Goal: Information Seeking & Learning: Learn about a topic

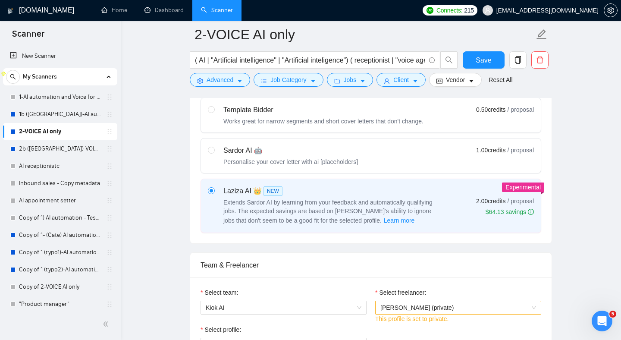
scroll to position [278, 0]
click at [51, 102] on link "1-AI automation and Voice for CRM & Booking" at bounding box center [60, 96] width 82 height 17
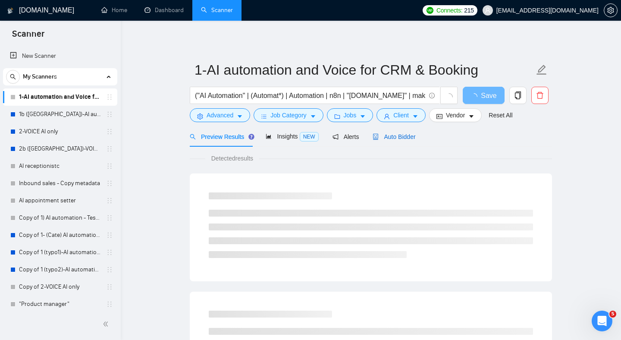
click at [409, 140] on div "Auto Bidder" at bounding box center [393, 136] width 43 height 9
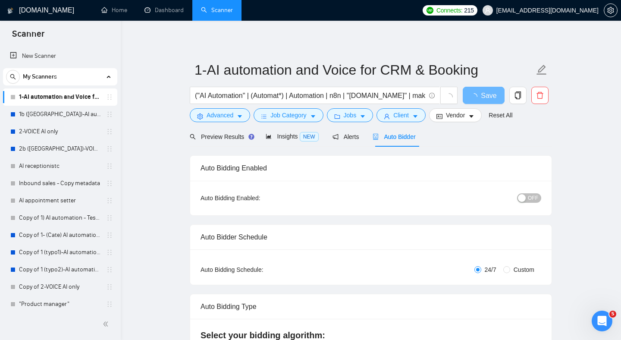
checkbox input "true"
click at [51, 136] on link "2-VOICE AI only" at bounding box center [60, 131] width 82 height 17
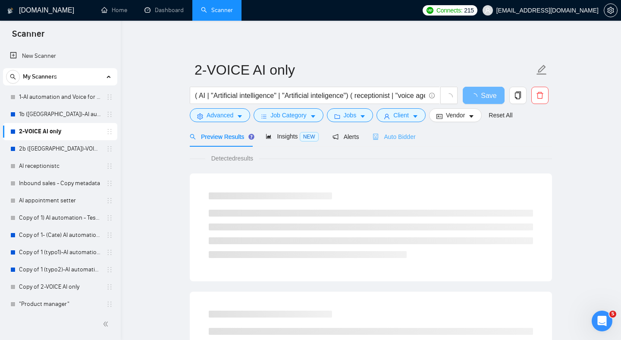
click at [414, 144] on div "Auto Bidder" at bounding box center [393, 136] width 43 height 20
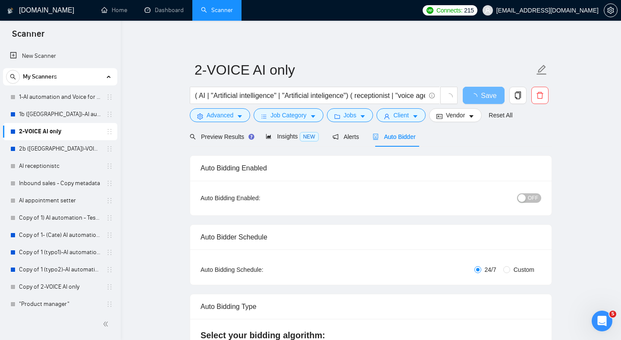
checkbox input "true"
click at [291, 134] on span "Insights NEW" at bounding box center [292, 136] width 53 height 7
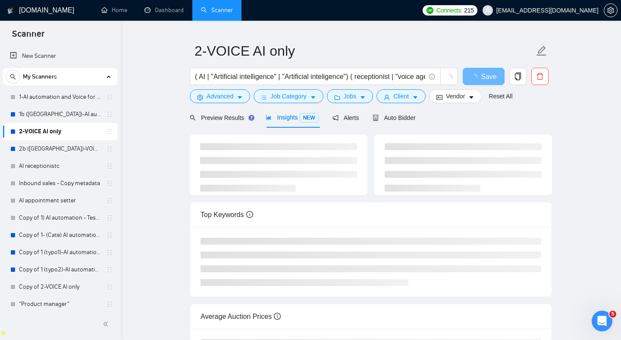
scroll to position [15, 0]
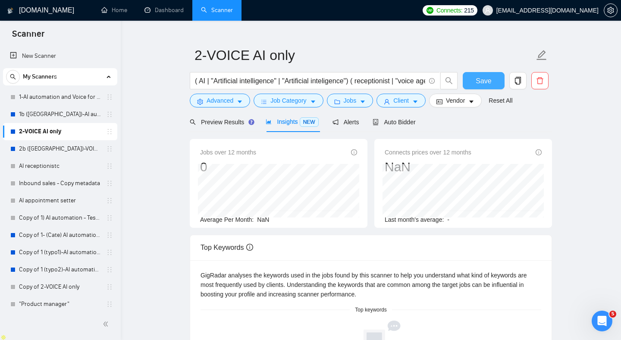
click at [476, 83] on span "Save" at bounding box center [483, 80] width 16 height 11
click at [162, 74] on main "2-VOICE AI only ( AI | "Artificial intelligence" | "Artificial inteligence") ( …" at bounding box center [370, 287] width 472 height 535
click at [292, 120] on span "Insights NEW" at bounding box center [292, 121] width 53 height 7
click at [54, 99] on link "1-AI automation and Voice for CRM & Booking" at bounding box center [60, 96] width 82 height 17
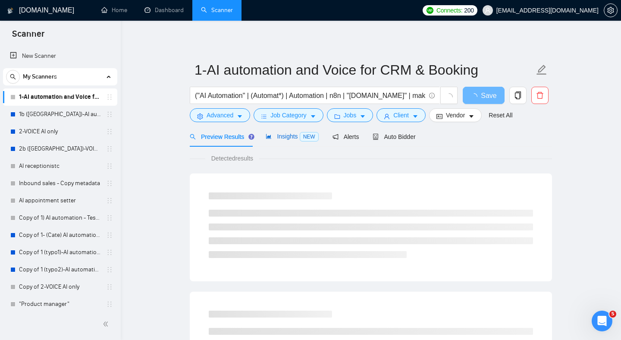
click at [284, 133] on span "Insights NEW" at bounding box center [292, 136] width 53 height 7
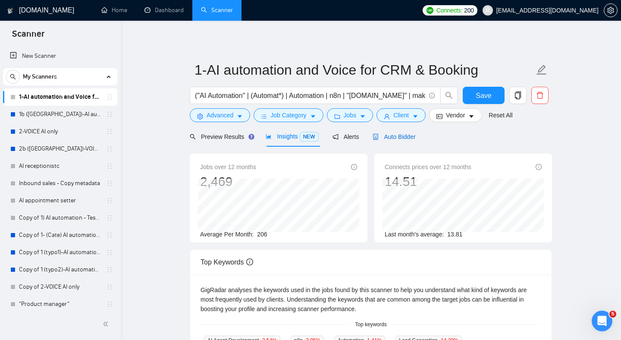
click at [397, 134] on span "Auto Bidder" at bounding box center [393, 136] width 43 height 7
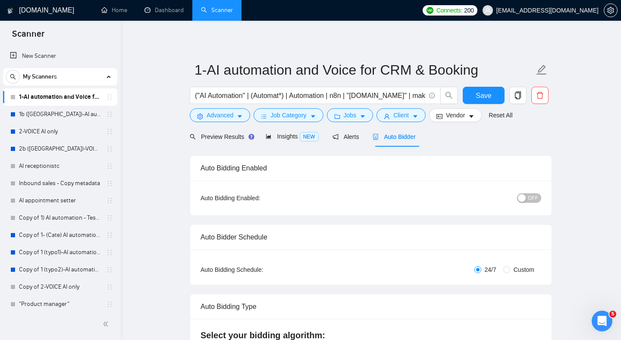
checkbox input "true"
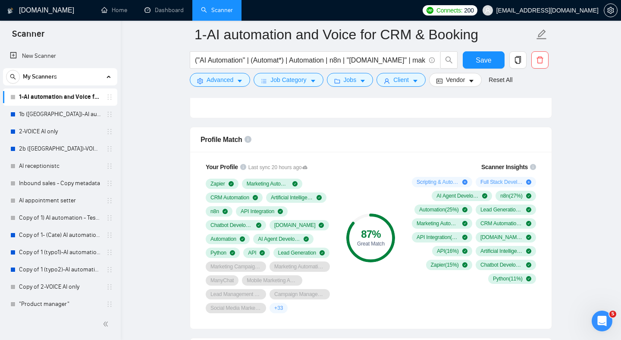
scroll to position [559, 0]
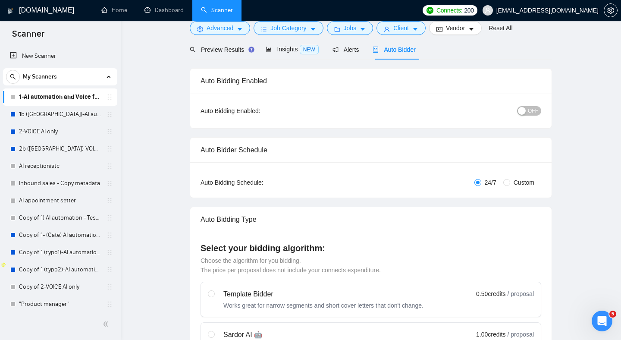
scroll to position [0, 0]
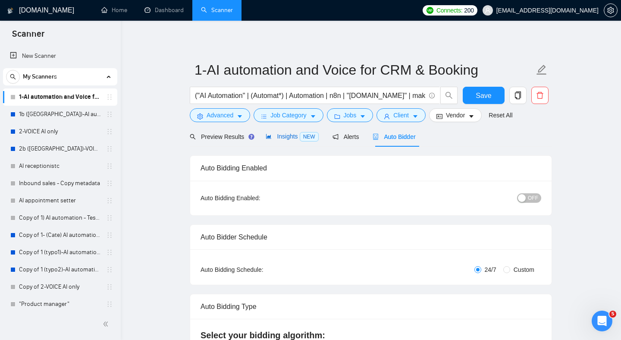
click at [279, 136] on span "Insights NEW" at bounding box center [292, 136] width 53 height 7
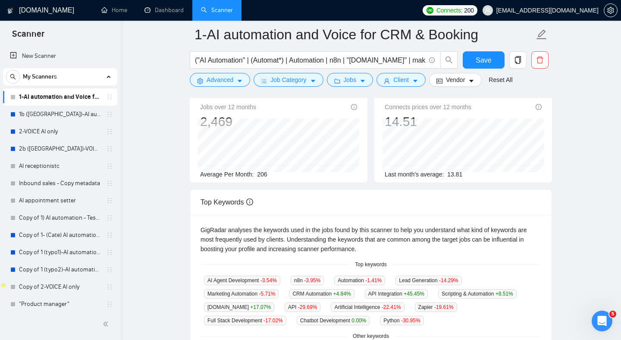
scroll to position [74, 0]
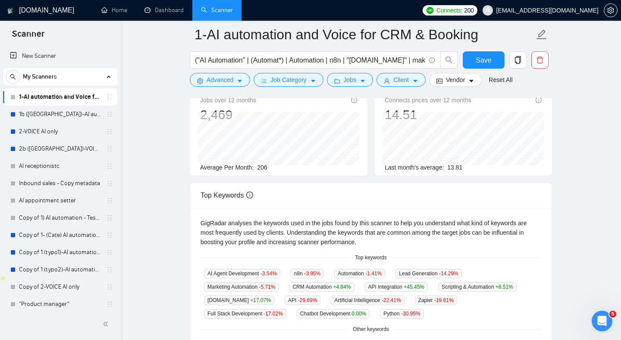
drag, startPoint x: 362, startPoint y: 138, endPoint x: 364, endPoint y: 155, distance: 17.8
click at [362, 138] on div "Jobs over 12 months 2,469 [DATE] 275 Average Per Month: 206" at bounding box center [279, 131] width 178 height 89
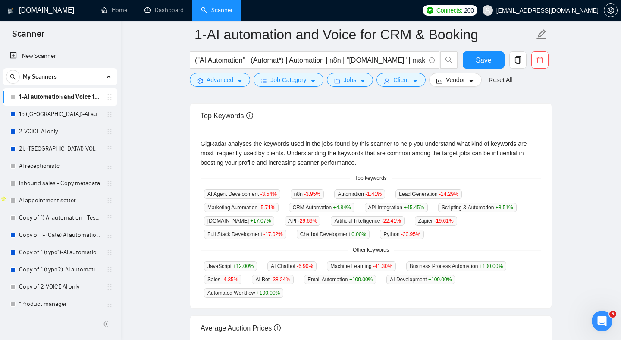
scroll to position [170, 0]
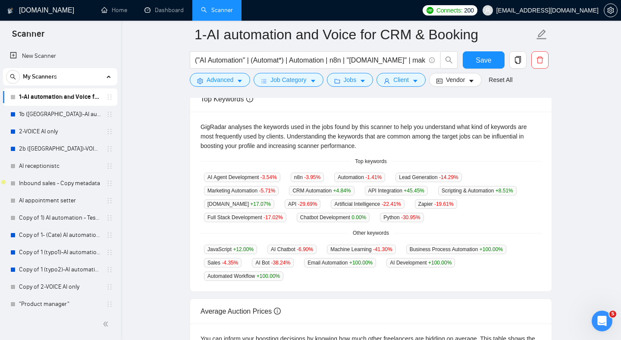
drag, startPoint x: 535, startPoint y: 207, endPoint x: 534, endPoint y: 185, distance: 22.0
click at [534, 189] on div "AI Agent Development -3.54 % n8n -3.95 % Automation -1.41 % Lead Generation -14…" at bounding box center [370, 197] width 341 height 50
click at [516, 206] on div "AI Agent Development -3.54 % n8n -3.95 % Automation -1.41 % Lead Generation -14…" at bounding box center [370, 197] width 341 height 50
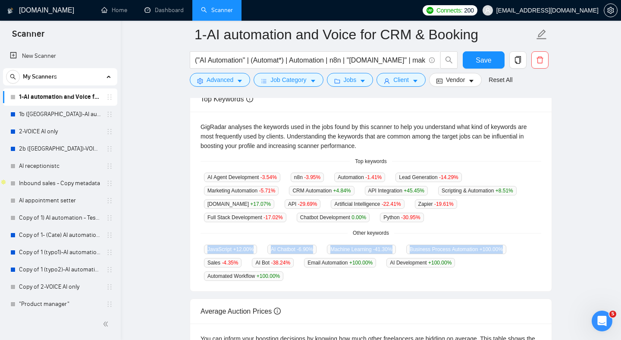
drag, startPoint x: 478, startPoint y: 233, endPoint x: 497, endPoint y: 266, distance: 38.4
click at [496, 266] on div "GigRadar analyses the keywords used in the jobs found by this scanner to help y…" at bounding box center [370, 202] width 361 height 180
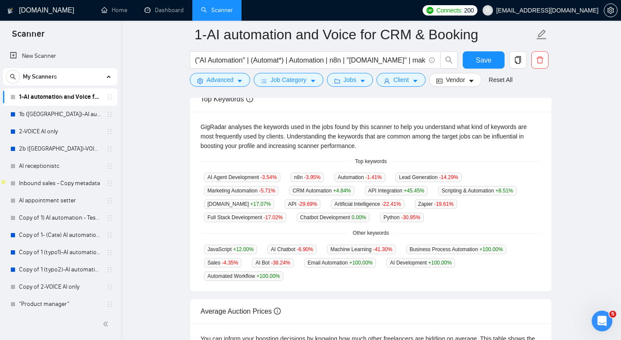
click at [505, 268] on div "JavaScript +12.00 % AI Chatbot -6.90 % Machine Learning -41.30 % Business Proce…" at bounding box center [370, 262] width 341 height 37
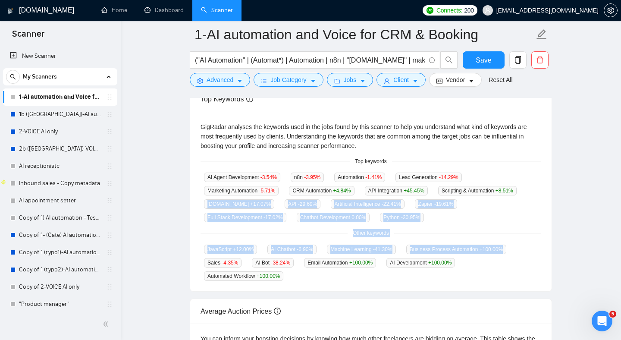
drag, startPoint x: 519, startPoint y: 266, endPoint x: 508, endPoint y: 213, distance: 54.6
click at [508, 213] on div "GigRadar analyses the keywords used in the jobs found by this scanner to help y…" at bounding box center [370, 202] width 361 height 180
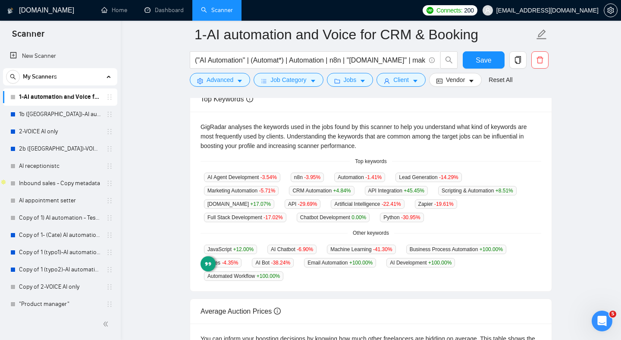
click at [526, 231] on div "Other keywords" at bounding box center [370, 233] width 341 height 8
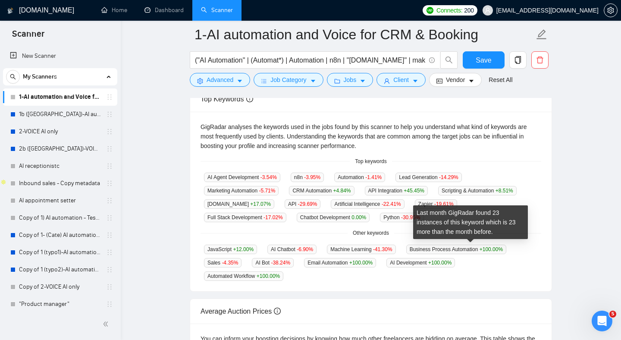
click at [419, 248] on span "Business Process Automation +100.00 %" at bounding box center [456, 248] width 100 height 9
drag, startPoint x: 422, startPoint y: 247, endPoint x: 475, endPoint y: 246, distance: 53.9
click at [475, 246] on span "Business Process Automation +100.00 %" at bounding box center [456, 248] width 100 height 9
copy span "Business Process Automation"
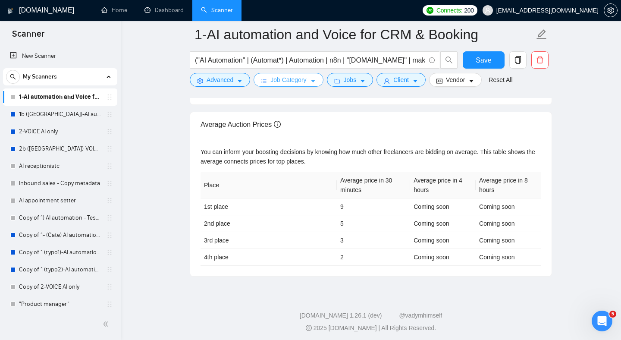
scroll to position [0, 0]
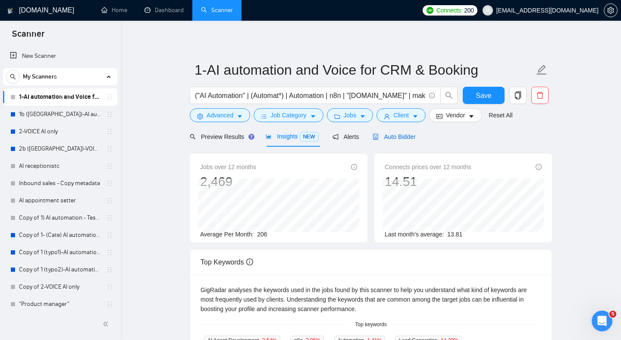
drag, startPoint x: 394, startPoint y: 136, endPoint x: 141, endPoint y: 182, distance: 257.5
click at [394, 136] on span "Auto Bidder" at bounding box center [393, 136] width 43 height 7
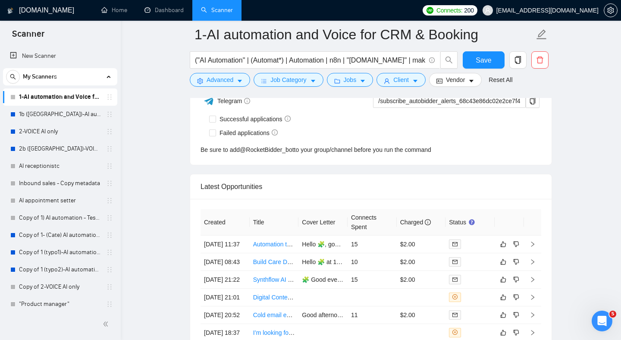
scroll to position [2264, 0]
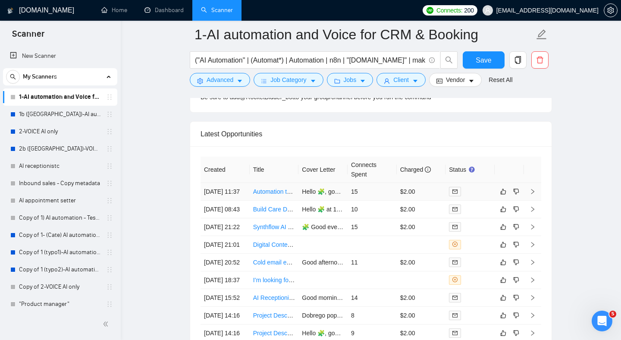
click at [278, 194] on link "Automation team - Airtable + (multiple options, softr, zoho, no-loco'" at bounding box center [342, 191] width 178 height 7
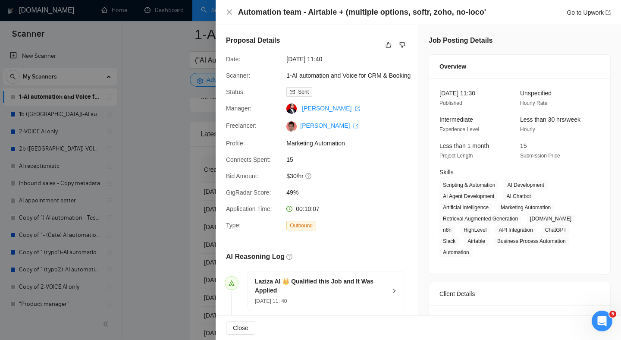
drag, startPoint x: 179, startPoint y: 225, endPoint x: 186, endPoint y: 226, distance: 7.4
click at [179, 225] on div at bounding box center [310, 170] width 621 height 340
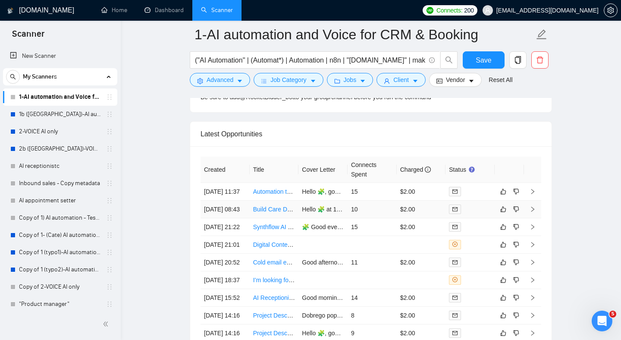
drag, startPoint x: 276, startPoint y: 222, endPoint x: 276, endPoint y: 234, distance: 11.6
click at [276, 213] on link "Build Care Dealership AI System (GHL + Vapi + Close Bot)" at bounding box center [331, 209] width 157 height 7
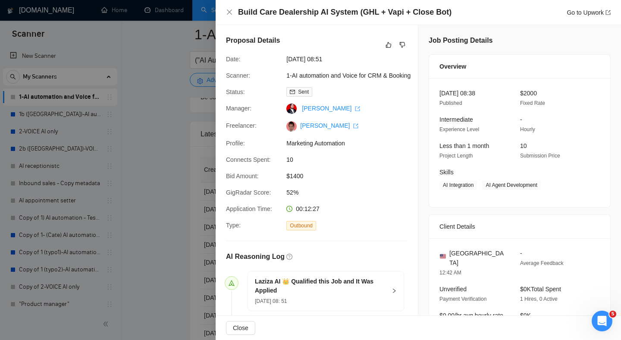
drag, startPoint x: 175, startPoint y: 241, endPoint x: 220, endPoint y: 241, distance: 45.7
click at [175, 241] on div at bounding box center [310, 170] width 621 height 340
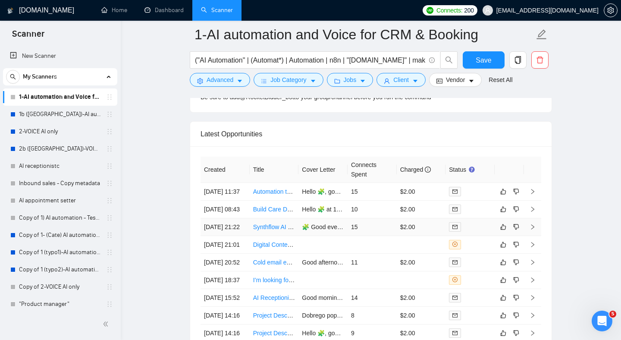
click at [272, 230] on link "Synthflow AI Developer for AI Caller Workflows" at bounding box center [315, 226] width 125 height 7
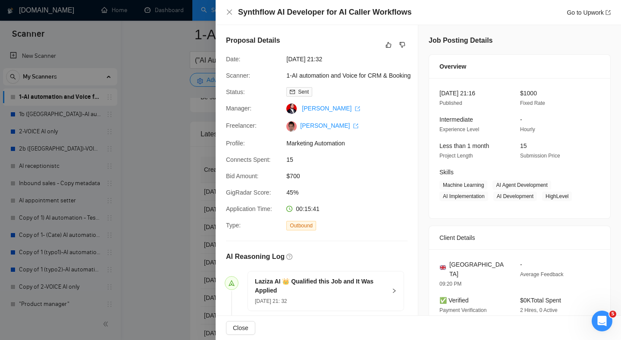
drag, startPoint x: 136, startPoint y: 50, endPoint x: 151, endPoint y: 51, distance: 15.1
click at [136, 50] on div at bounding box center [310, 170] width 621 height 340
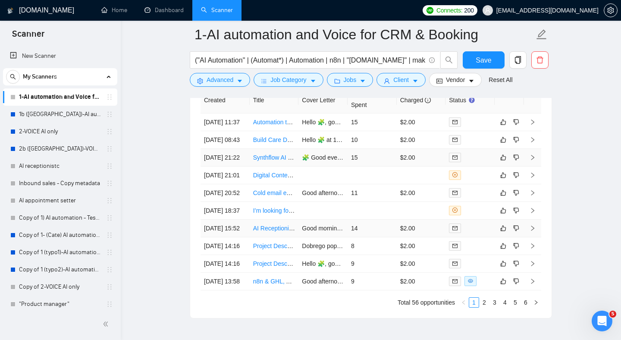
scroll to position [2363, 0]
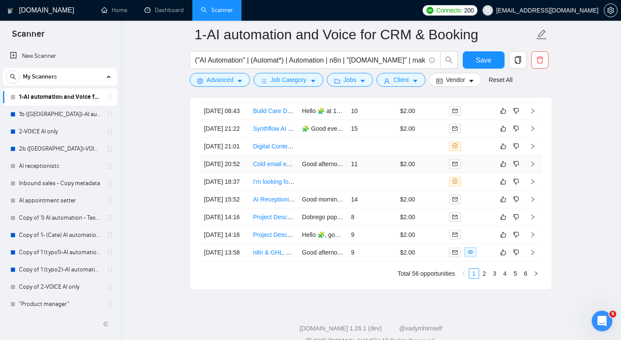
click at [273, 167] on link "Cold email expert" at bounding box center [276, 163] width 47 height 7
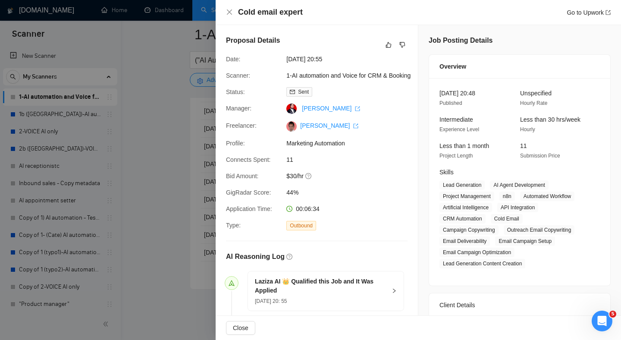
drag, startPoint x: 152, startPoint y: 125, endPoint x: 141, endPoint y: 118, distance: 12.8
click at [152, 125] on div at bounding box center [310, 170] width 621 height 340
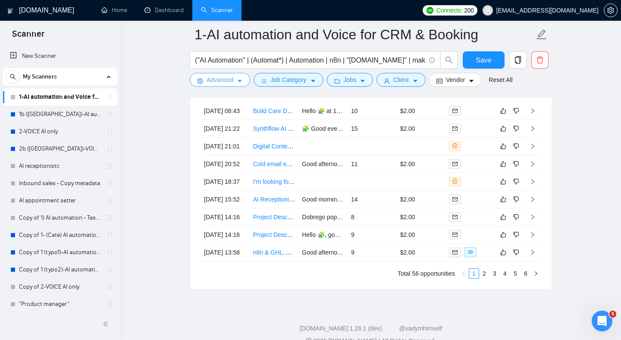
click at [249, 79] on button "Advanced" at bounding box center [220, 80] width 60 height 14
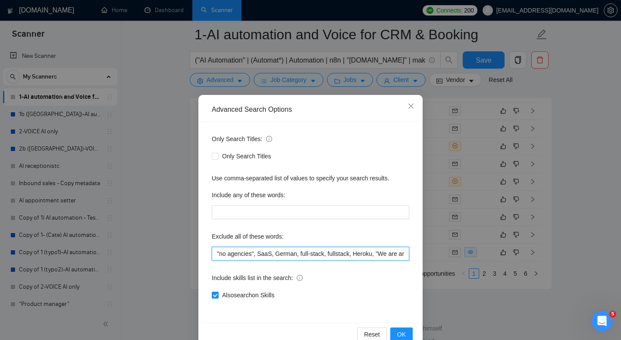
click at [291, 251] on input ""no agencies", SaaS, German, full-stack, fullstack, Heroku, "We are an agency",…" at bounding box center [310, 254] width 197 height 14
paste input "Cold email"
paste input "DMARC"
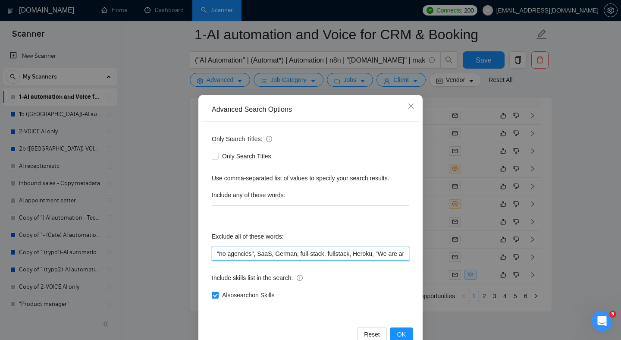
click at [382, 257] on input ""no agencies", SaaS, German, full-stack, fullstack, Heroku, "We are an agency",…" at bounding box center [310, 254] width 197 height 14
paste input "DKIM"
type input ""no agencies", SaaS, German, full-stack, fullstack, Heroku, "We are an agency",…"
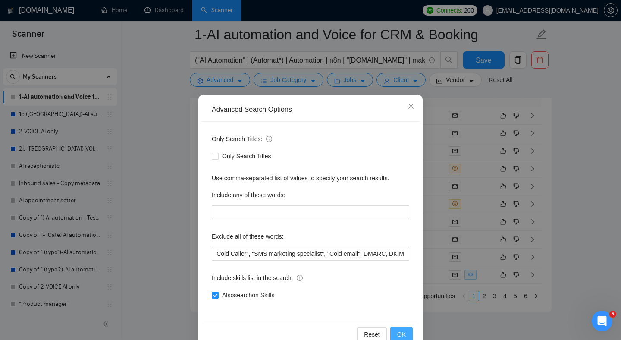
scroll to position [0, 0]
click at [401, 333] on span "OK" at bounding box center [401, 333] width 9 height 9
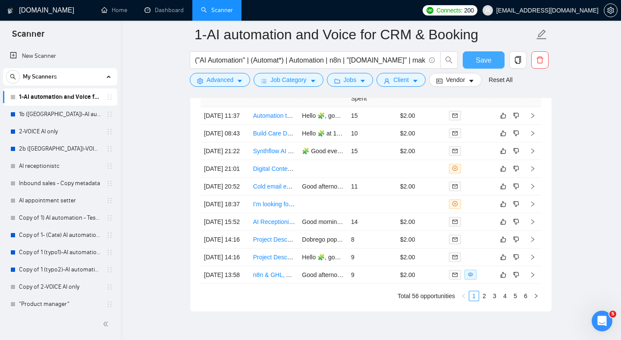
click at [480, 63] on span "Save" at bounding box center [483, 60] width 16 height 11
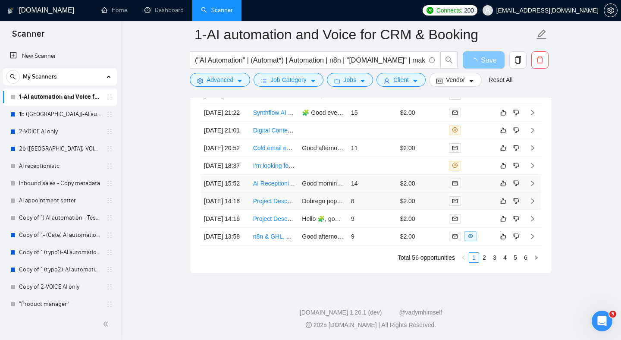
scroll to position [2401, 0]
checkbox input "true"
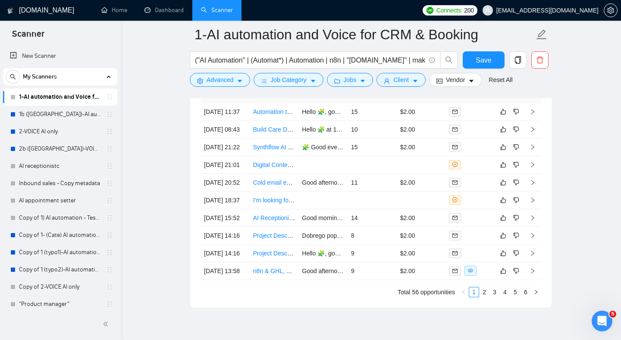
scroll to position [2343, 0]
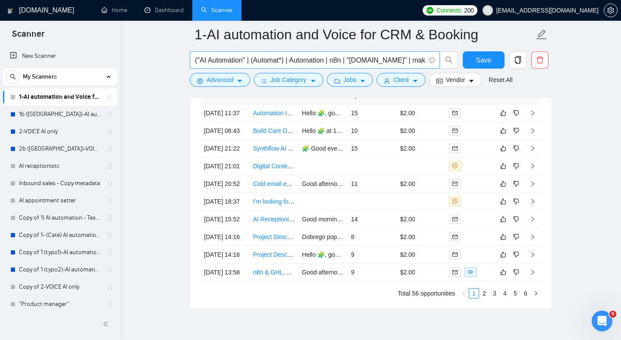
drag, startPoint x: 159, startPoint y: 151, endPoint x: 192, endPoint y: 62, distance: 95.0
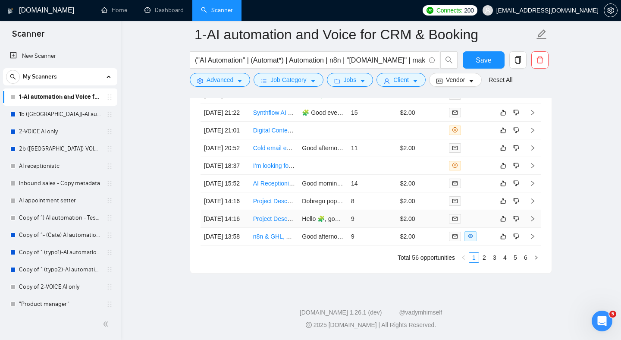
scroll to position [2455, 0]
click at [277, 197] on link "Project Description: Building AI Agents for Targeted CEO/Founder Outreach" at bounding box center [354, 200] width 202 height 7
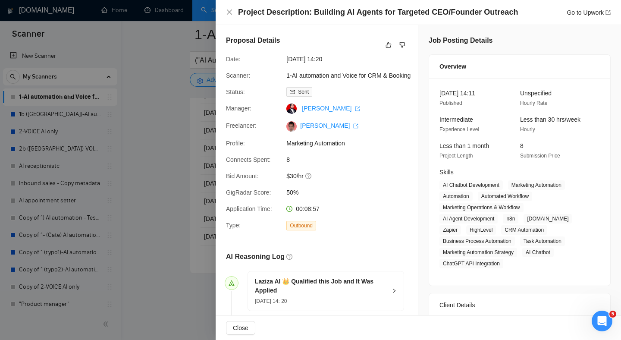
click at [170, 107] on div at bounding box center [310, 170] width 621 height 340
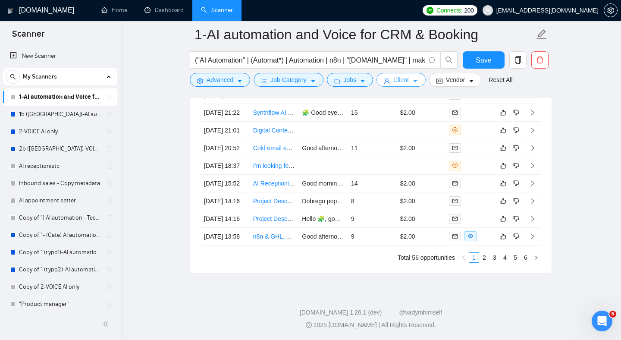
click at [404, 84] on span "Client" at bounding box center [401, 79] width 16 height 9
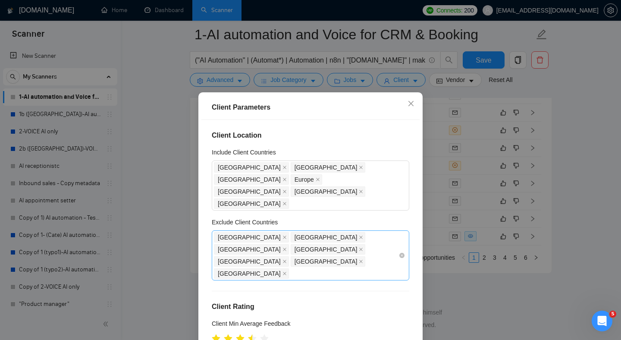
click at [305, 231] on div "[GEOGRAPHIC_DATA] [GEOGRAPHIC_DATA] [GEOGRAPHIC_DATA] [GEOGRAPHIC_DATA] [GEOGRA…" at bounding box center [306, 255] width 184 height 48
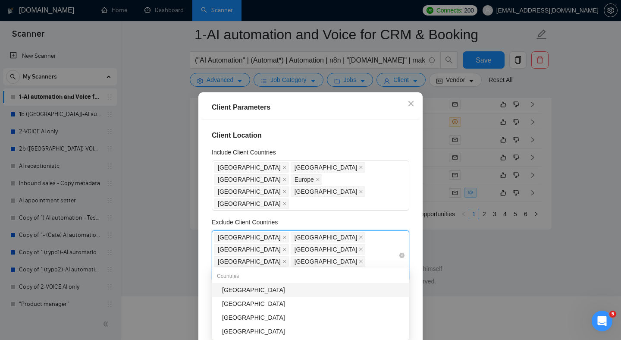
type input "pol"
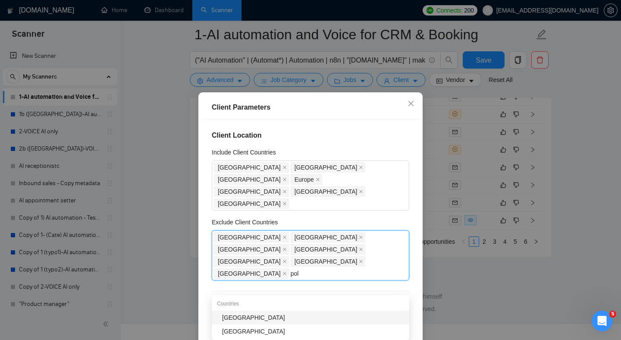
drag, startPoint x: 253, startPoint y: 255, endPoint x: 327, endPoint y: 236, distance: 75.7
click at [253, 313] on div "[GEOGRAPHIC_DATA]" at bounding box center [313, 317] width 182 height 9
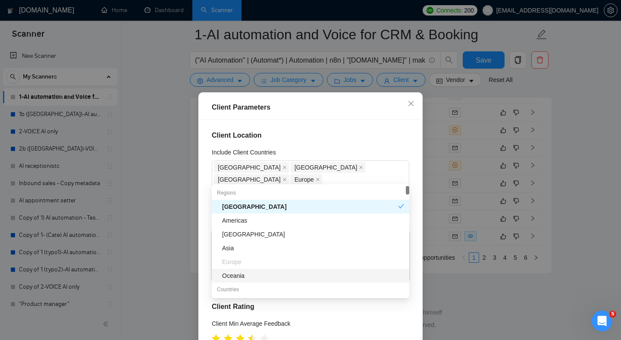
scroll to position [2357, 0]
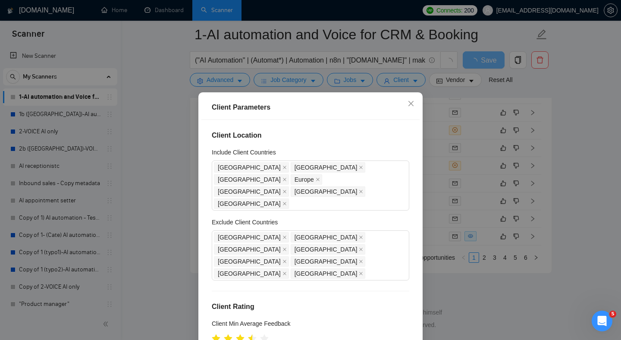
click at [203, 210] on div "Client Location Include Client Countries [GEOGRAPHIC_DATA] [GEOGRAPHIC_DATA] [G…" at bounding box center [310, 239] width 218 height 238
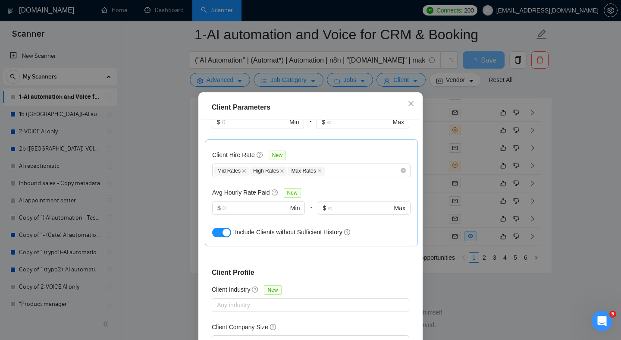
scroll to position [56, 0]
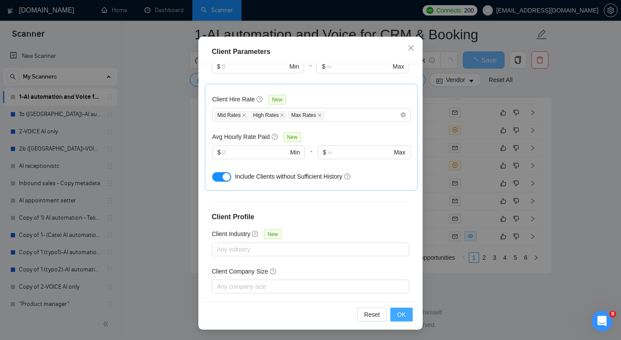
click at [402, 317] on span "OK" at bounding box center [401, 313] width 9 height 9
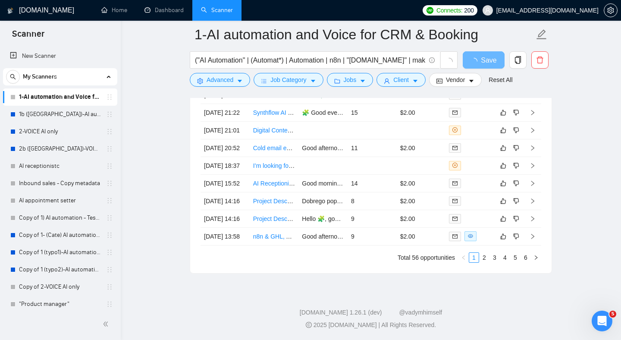
scroll to position [15, 0]
click at [34, 133] on link "2-VOICE AI only" at bounding box center [60, 131] width 82 height 17
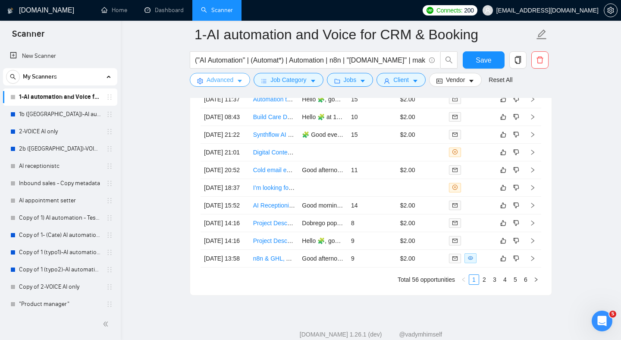
click at [231, 84] on span "Advanced" at bounding box center [219, 79] width 27 height 9
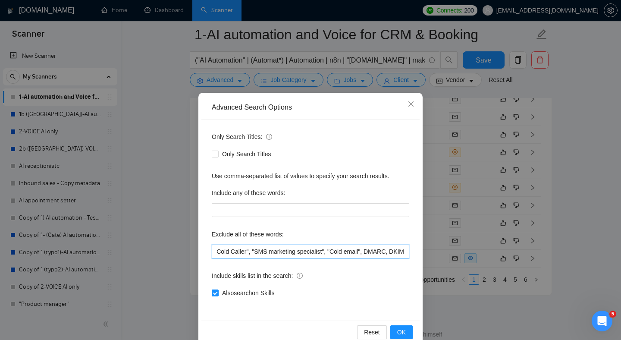
scroll to position [1, 0]
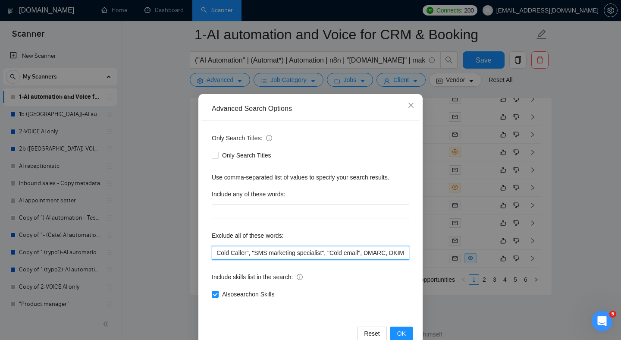
drag, startPoint x: 297, startPoint y: 253, endPoint x: 444, endPoint y: 256, distance: 147.9
click at [509, 250] on div "Advanced Search Options Only Search Titles: Only Search Titles Use comma-separa…" at bounding box center [310, 170] width 621 height 340
click at [388, 252] on input ""no agencies", SaaS, German, full-stack, fullstack, Heroku, "We are an agency",…" at bounding box center [310, 253] width 197 height 14
click at [166, 91] on div "Advanced Search Options Only Search Titles: Only Search Titles Use comma-separa…" at bounding box center [310, 170] width 621 height 340
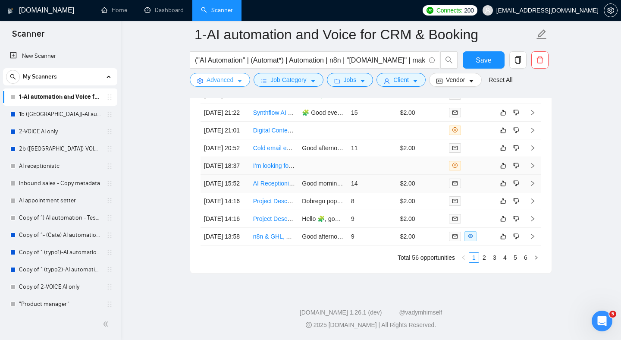
scroll to position [2464, 0]
click at [482, 259] on link "2" at bounding box center [483, 257] width 9 height 9
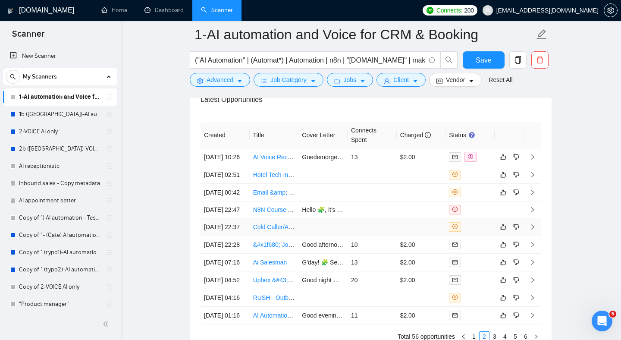
scroll to position [2335, 0]
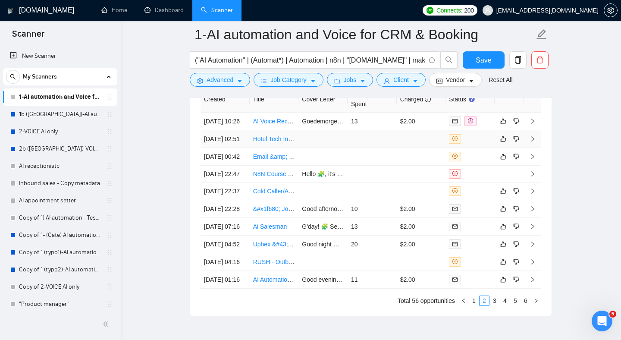
click at [271, 142] on link "Hotel Tech Integration Expert Needed for GHL and PMS Systems" at bounding box center [340, 138] width 175 height 7
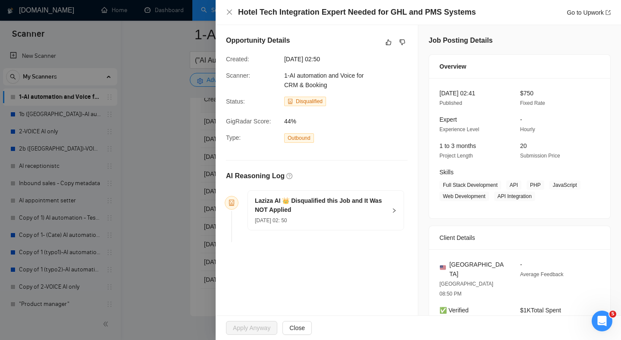
click at [160, 213] on div at bounding box center [310, 170] width 621 height 340
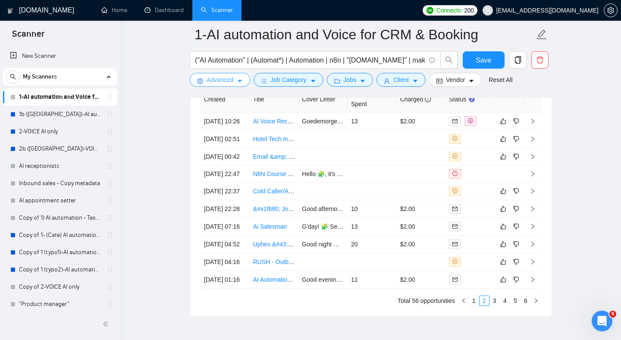
click at [231, 81] on span "Advanced" at bounding box center [219, 79] width 27 height 9
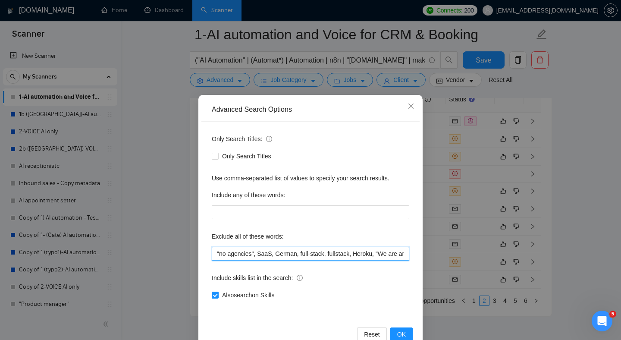
click at [285, 254] on input ""no agencies", SaaS, German, full-stack, fullstack, Heroku, "We are an agency",…" at bounding box center [310, 254] width 197 height 14
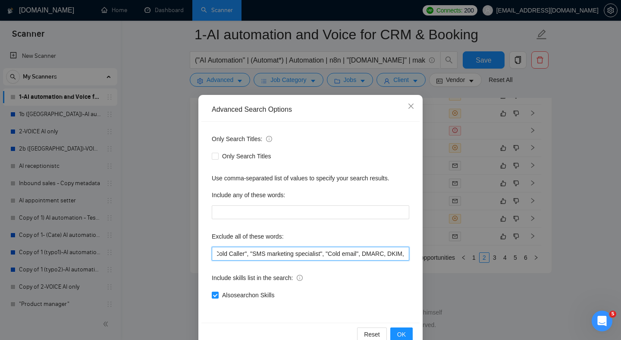
paste input "PMS systems"
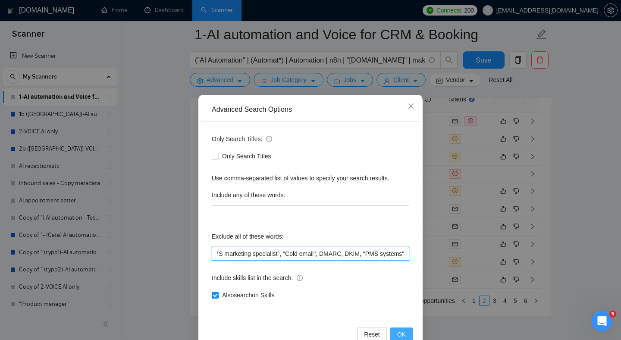
type input ""no agencies", SaaS, German, full-stack, fullstack, Heroku, "We are an agency",…"
click at [397, 331] on button "OK" at bounding box center [401, 334] width 22 height 14
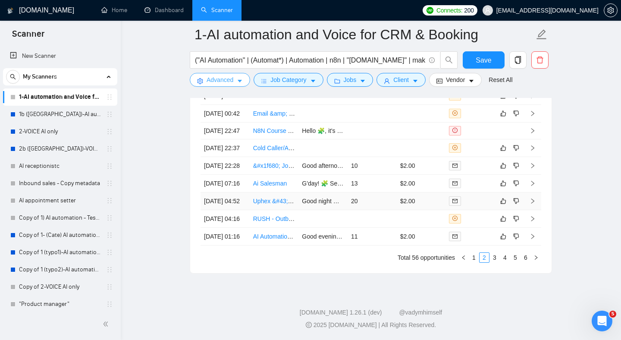
scroll to position [2425, 0]
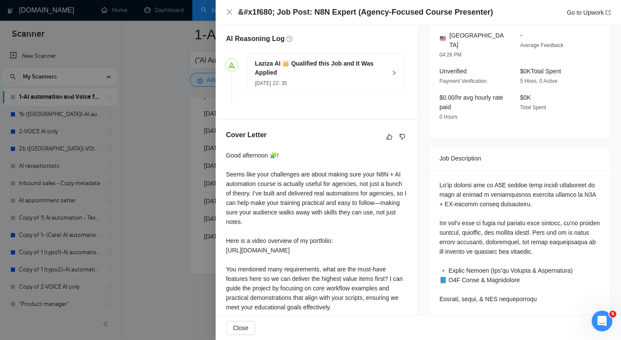
scroll to position [219, 0]
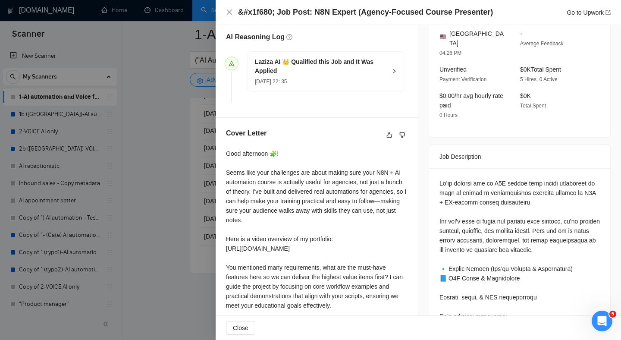
drag, startPoint x: 158, startPoint y: 190, endPoint x: 248, endPoint y: 180, distance: 90.6
click at [159, 190] on div at bounding box center [310, 170] width 621 height 340
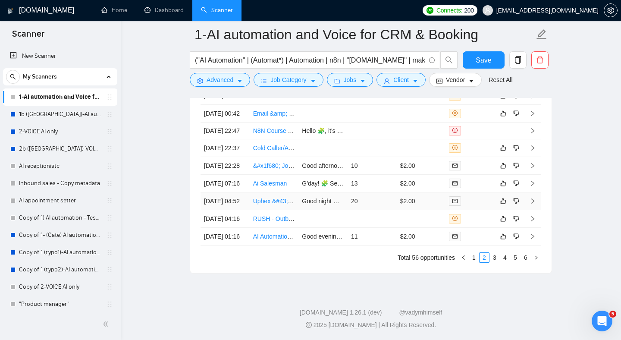
click at [272, 204] on link "Uphex &#43; AI Voice (Vapi/Synthflow) Integration with GoHighLevel" at bounding box center [344, 200] width 183 height 7
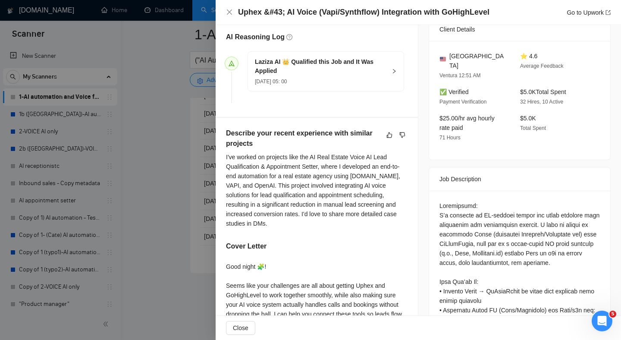
click at [137, 226] on div at bounding box center [310, 170] width 621 height 340
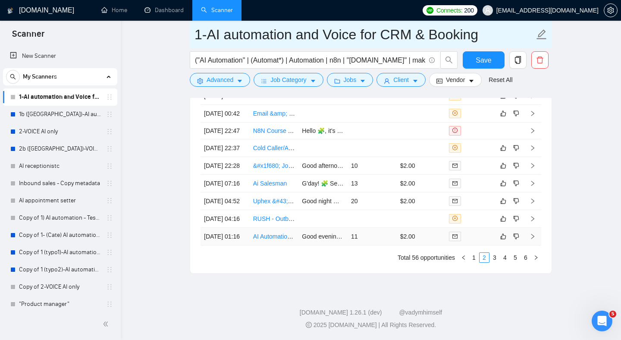
drag, startPoint x: 273, startPoint y: 272, endPoint x: 299, endPoint y: 38, distance: 235.5
click at [273, 240] on link "AI Automation Developer for Barbershop" at bounding box center [307, 236] width 108 height 7
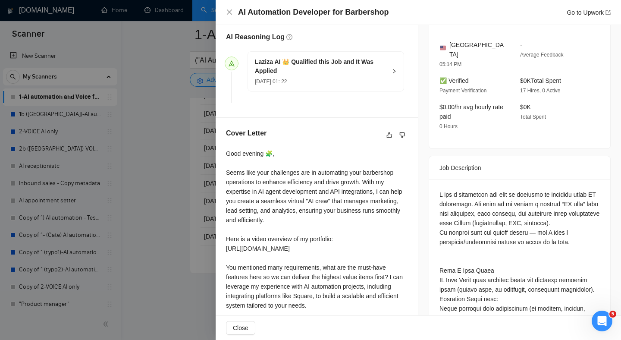
click at [166, 109] on div at bounding box center [310, 170] width 621 height 340
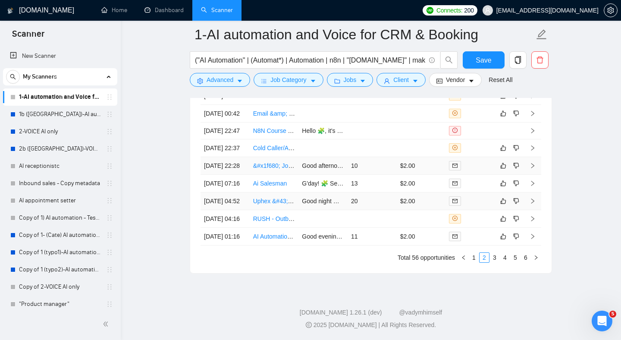
scroll to position [2464, 0]
click at [496, 259] on link "3" at bounding box center [494, 257] width 9 height 9
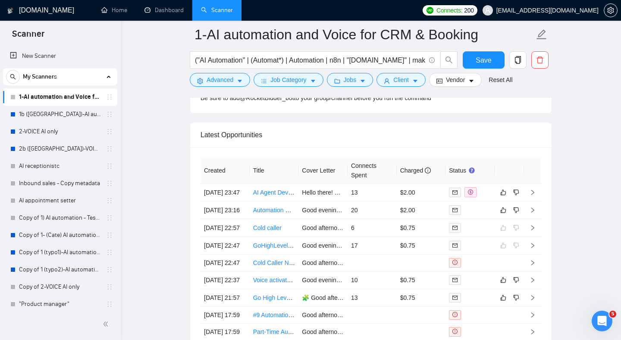
scroll to position [2284, 0]
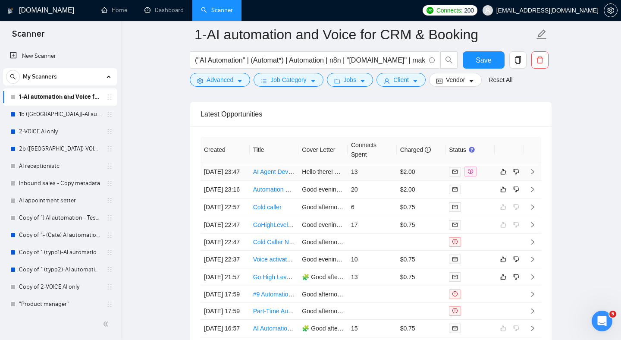
click at [273, 175] on link "AI Agent Development in N8N for Sales Boost" at bounding box center [314, 171] width 123 height 7
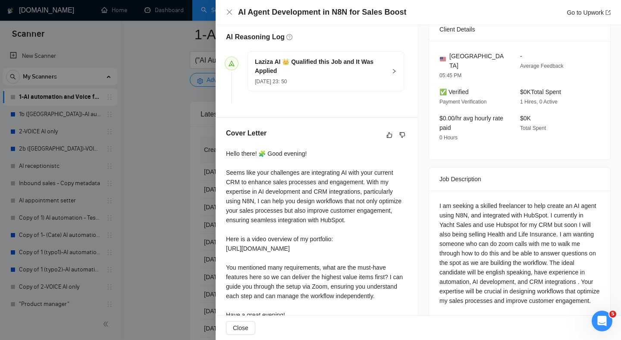
click at [192, 189] on div at bounding box center [310, 170] width 621 height 340
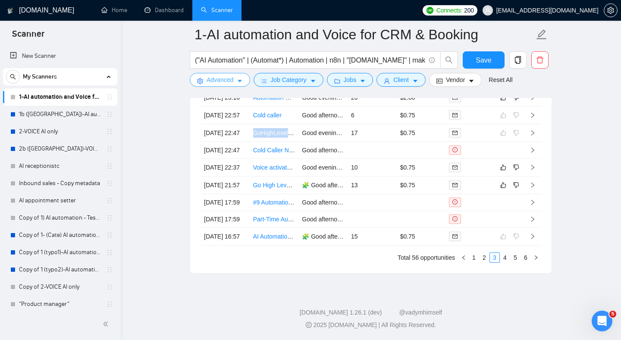
scroll to position [2372, 0]
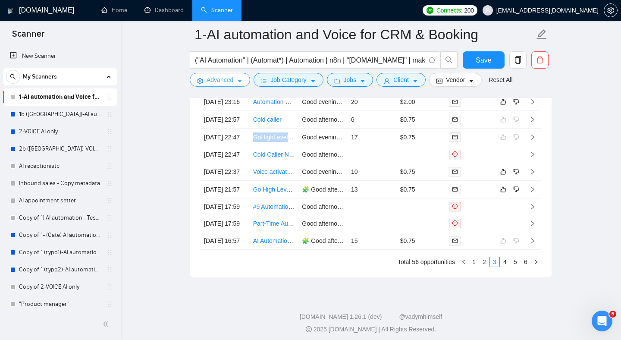
click at [238, 79] on icon "caret-down" at bounding box center [240, 81] width 6 height 6
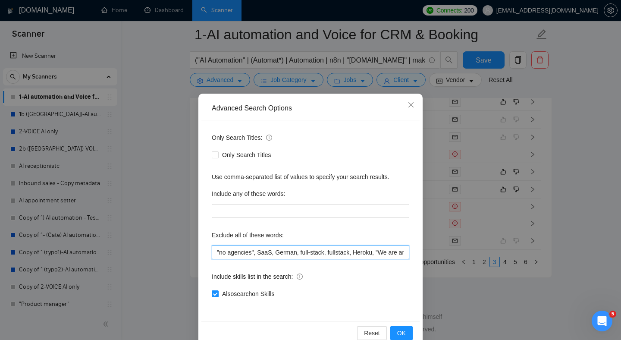
click at [274, 249] on input ""no agencies", SaaS, German, full-stack, fullstack, Heroku, "We are an agency",…" at bounding box center [310, 252] width 197 height 14
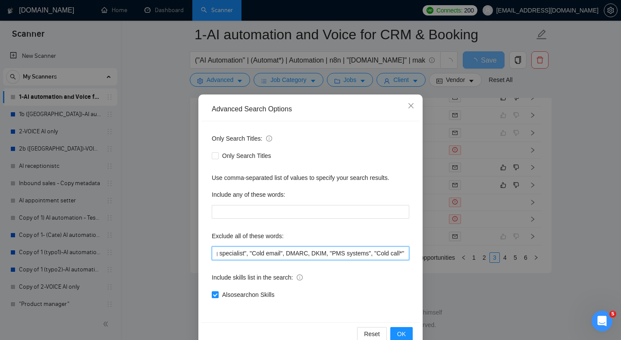
scroll to position [0, 1011]
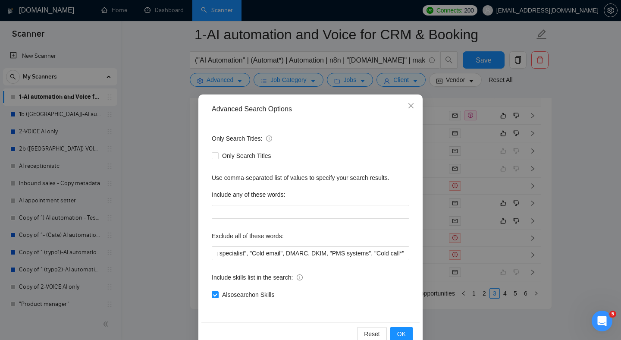
drag, startPoint x: 344, startPoint y: 275, endPoint x: 361, endPoint y: 274, distance: 17.7
click at [343, 275] on div "Include skills list in the search:" at bounding box center [310, 278] width 197 height 17
drag, startPoint x: 383, startPoint y: 251, endPoint x: 440, endPoint y: 261, distance: 57.7
click at [461, 251] on div "Advanced Search Options Only Search Titles: Only Search Titles Use comma-separa…" at bounding box center [310, 170] width 621 height 340
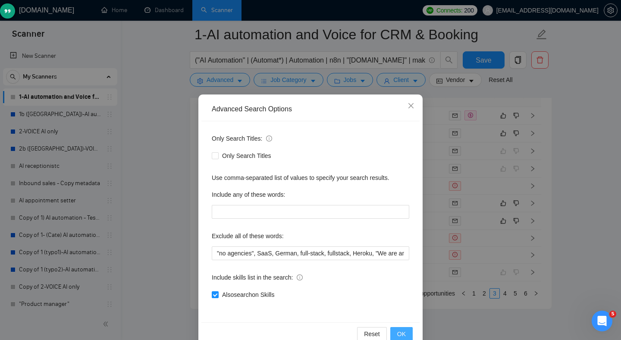
click at [402, 329] on span "OK" at bounding box center [401, 333] width 9 height 9
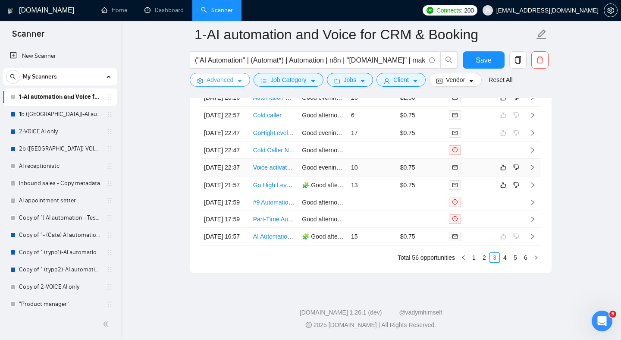
scroll to position [2419, 0]
click at [291, 171] on link "Voice activated FORM INPUT" at bounding box center [293, 167] width 80 height 7
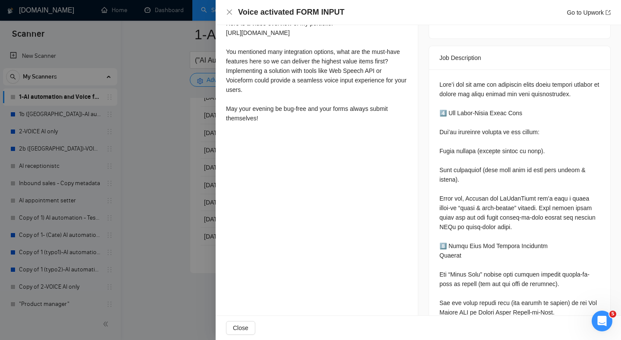
scroll to position [342, 0]
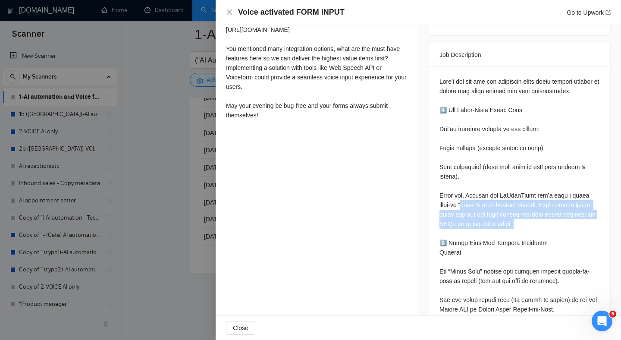
drag, startPoint x: 469, startPoint y: 184, endPoint x: 523, endPoint y: 207, distance: 59.1
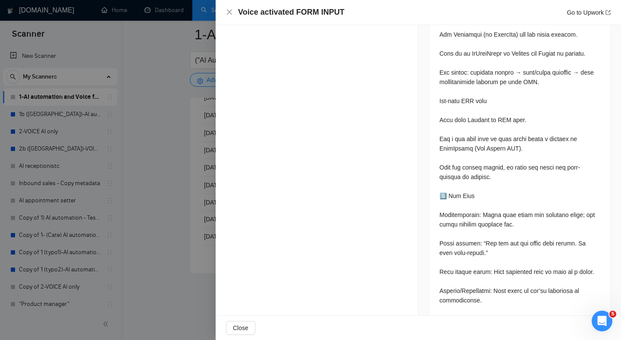
scroll to position [1080, 0]
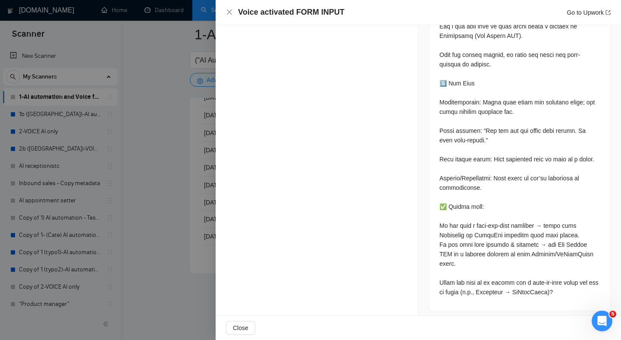
drag, startPoint x: 175, startPoint y: 188, endPoint x: 180, endPoint y: 188, distance: 5.2
click at [175, 188] on div at bounding box center [310, 170] width 621 height 340
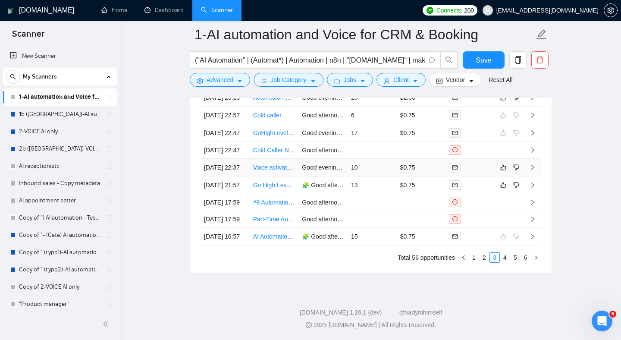
click at [275, 171] on link "Voice activated FORM INPUT" at bounding box center [293, 167] width 80 height 7
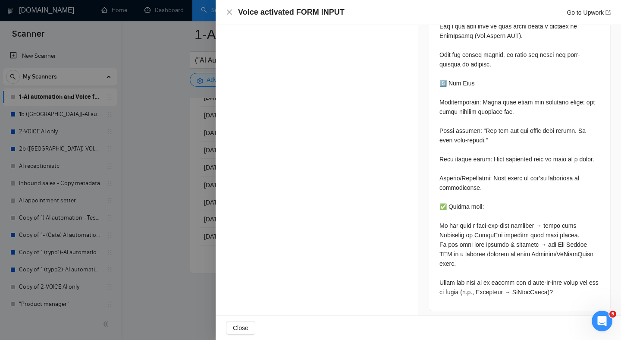
click at [153, 216] on div at bounding box center [310, 170] width 621 height 340
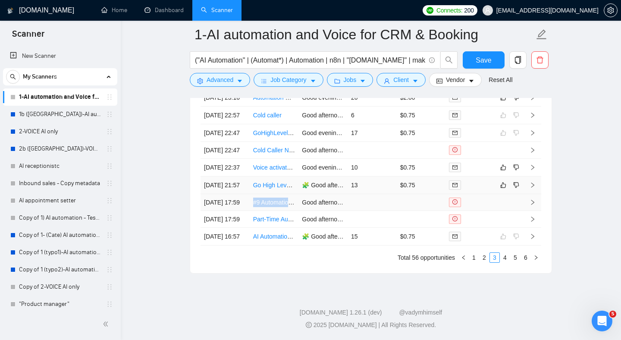
scroll to position [2417, 0]
click at [283, 222] on link "Part-Time Automation Expert for Solar &amp; Home Services" at bounding box center [334, 219] width 163 height 7
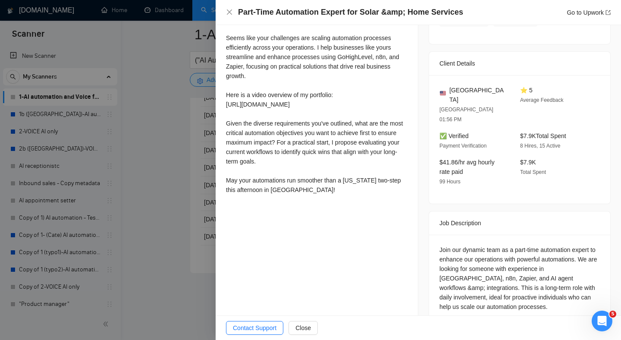
click at [173, 158] on div at bounding box center [310, 170] width 621 height 340
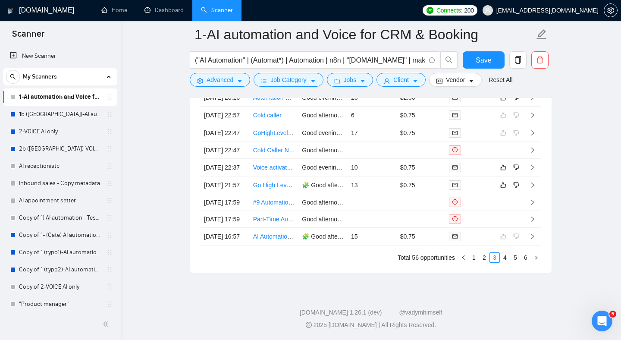
drag, startPoint x: 176, startPoint y: 105, endPoint x: 173, endPoint y: 109, distance: 5.4
click at [205, 80] on button "Advanced" at bounding box center [220, 80] width 60 height 14
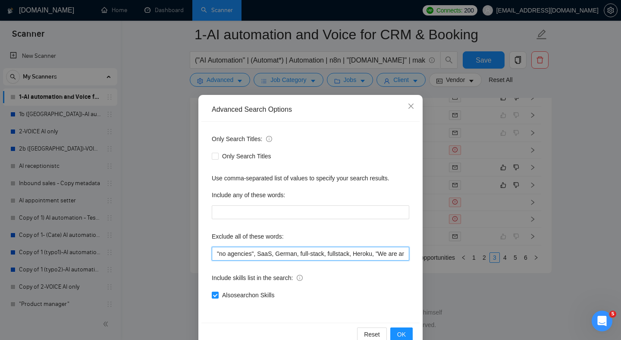
click at [273, 253] on input ""no agencies", SaaS, German, full-stack, fullstack, Heroku, "We are an agency",…" at bounding box center [310, 254] width 197 height 14
click at [282, 255] on input ""no agencies", SaaS, German, full-stack, fullstack, Heroku, "We are an agency",…" at bounding box center [310, 254] width 197 height 14
paste input "Part-Time"
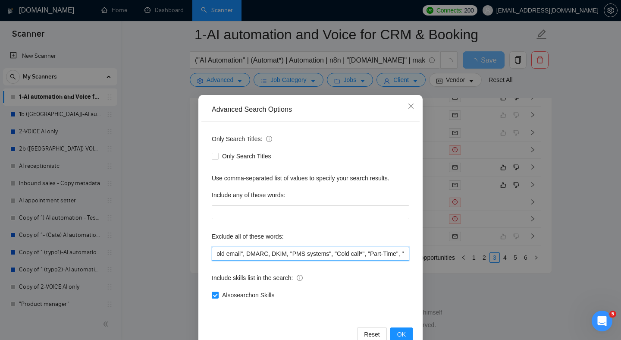
scroll to position [2309, 0]
paste input "Part-Time"
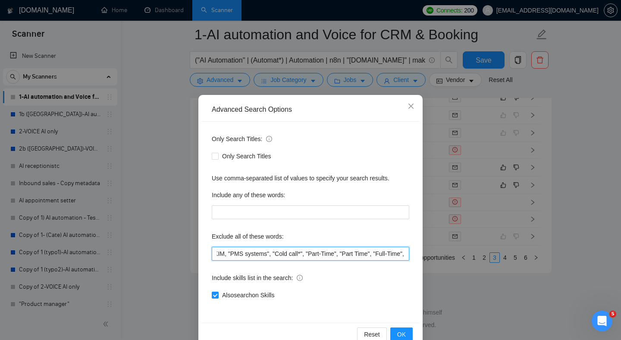
paste input "Full-Time""
type input ""no agencies", SaaS, German, full-stack, fullstack, Heroku, "We are an agency",…"
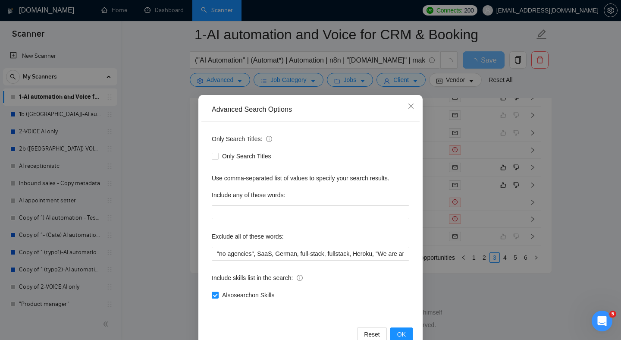
click at [366, 234] on div "Exclude all of these words:" at bounding box center [310, 237] width 197 height 17
drag, startPoint x: 425, startPoint y: 257, endPoint x: 434, endPoint y: 259, distance: 8.4
click at [449, 259] on div "Advanced Search Options Only Search Titles: Only Search Titles Use comma-separa…" at bounding box center [310, 170] width 621 height 340
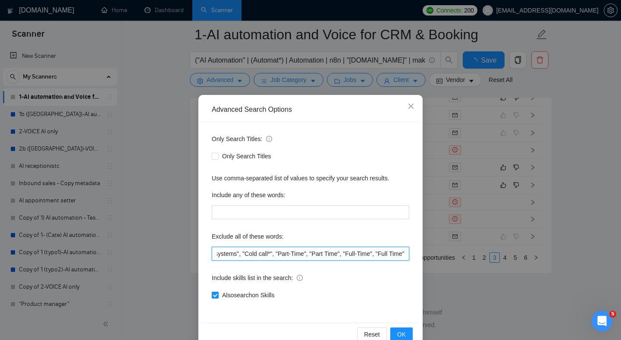
click at [388, 253] on input ""no agencies", SaaS, German, full-stack, fullstack, Heroku, "We are an agency",…" at bounding box center [310, 254] width 197 height 14
click at [400, 330] on span "OK" at bounding box center [401, 333] width 9 height 9
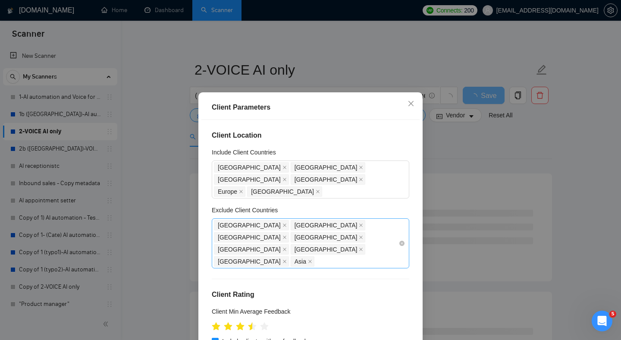
click at [336, 223] on div "India Indonesia Romania Africa Philippines Ukraine Nigeria Asia" at bounding box center [306, 243] width 184 height 48
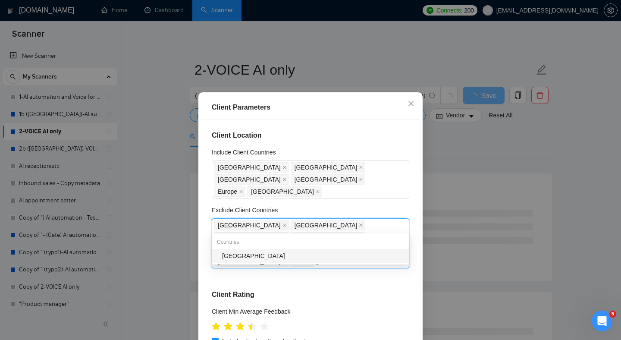
type input "polan"
drag, startPoint x: 281, startPoint y: 255, endPoint x: 273, endPoint y: 257, distance: 7.9
click at [281, 255] on div "[GEOGRAPHIC_DATA]" at bounding box center [313, 255] width 182 height 9
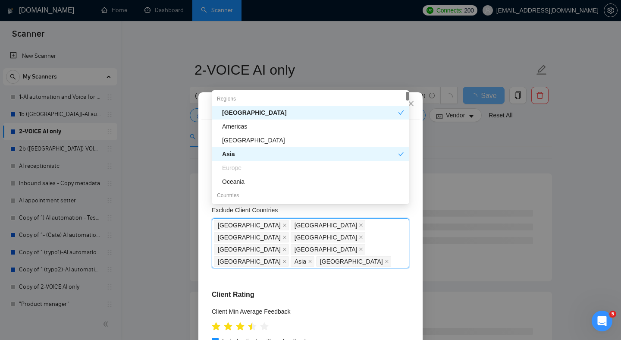
click at [205, 170] on div "Client Location Include Client Countries United States United Kingdom France Au…" at bounding box center [310, 239] width 218 height 238
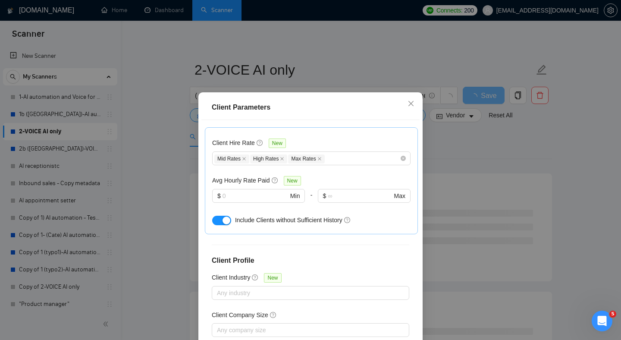
scroll to position [56, 0]
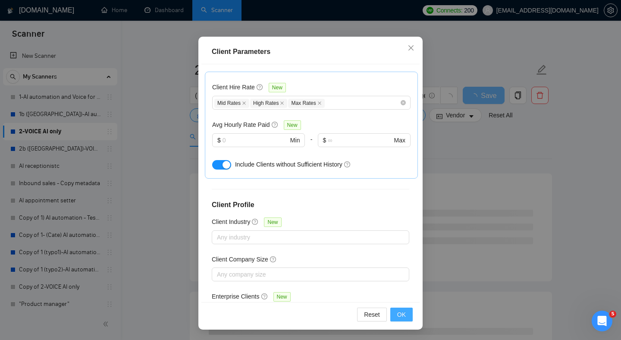
click at [398, 313] on span "OK" at bounding box center [401, 313] width 9 height 9
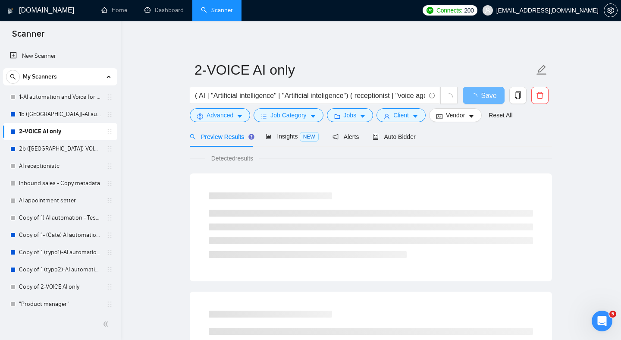
scroll to position [15, 0]
click at [238, 119] on button "Advanced" at bounding box center [220, 115] width 60 height 14
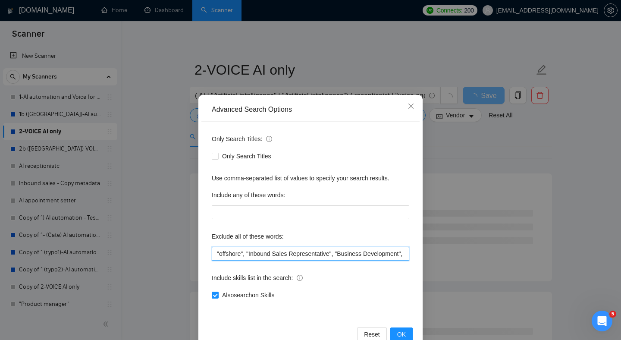
drag, startPoint x: 308, startPoint y: 253, endPoint x: 297, endPoint y: 253, distance: 11.2
click at [307, 253] on input ""offshore", "Inbound Sales Representative", "Business Development", "Social Med…" at bounding box center [310, 254] width 197 height 14
drag, startPoint x: 295, startPoint y: 253, endPoint x: 403, endPoint y: 259, distance: 108.3
click at [430, 248] on div "Advanced Search Options Only Search Titles: Only Search Titles Use comma-separa…" at bounding box center [310, 170] width 621 height 340
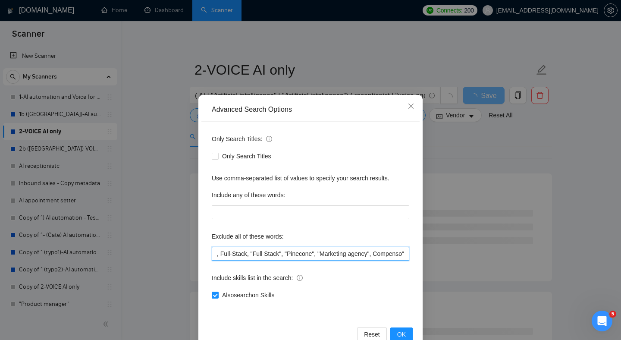
click at [404, 255] on input ""offshore", "Inbound Sales Representative", "Business Development", "Social Med…" at bounding box center [310, 254] width 197 height 14
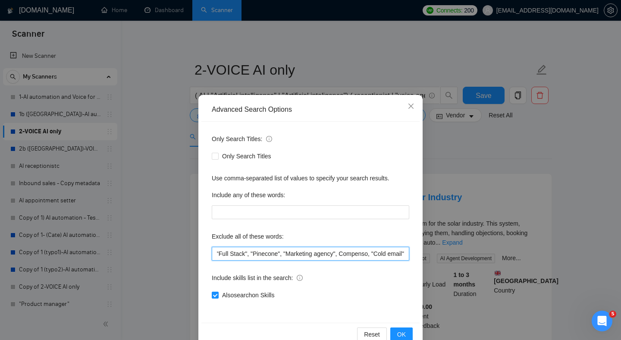
scroll to position [0, 1131]
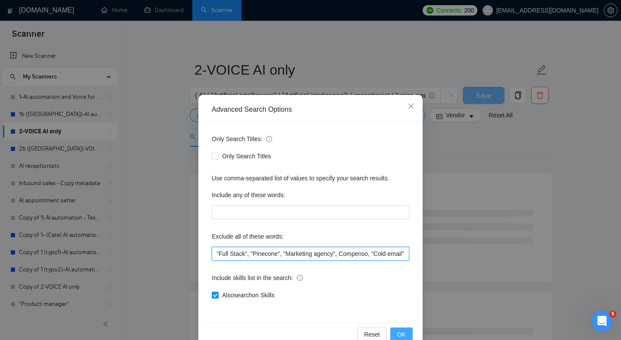
type input ""offshore", "Inbound Sales Representative", "Business Development", "Social Med…"
click at [404, 331] on span "OK" at bounding box center [401, 333] width 9 height 9
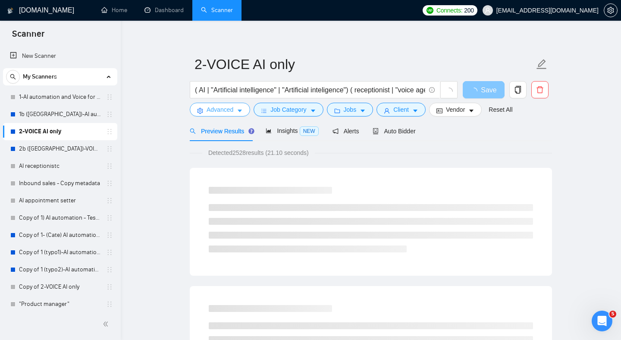
scroll to position [5, 0]
